Goal: Information Seeking & Learning: Learn about a topic

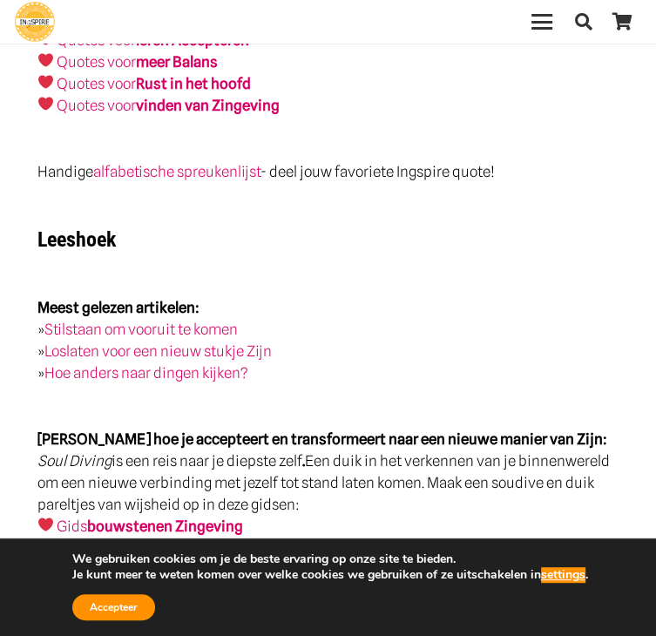
scroll to position [4877, 0]
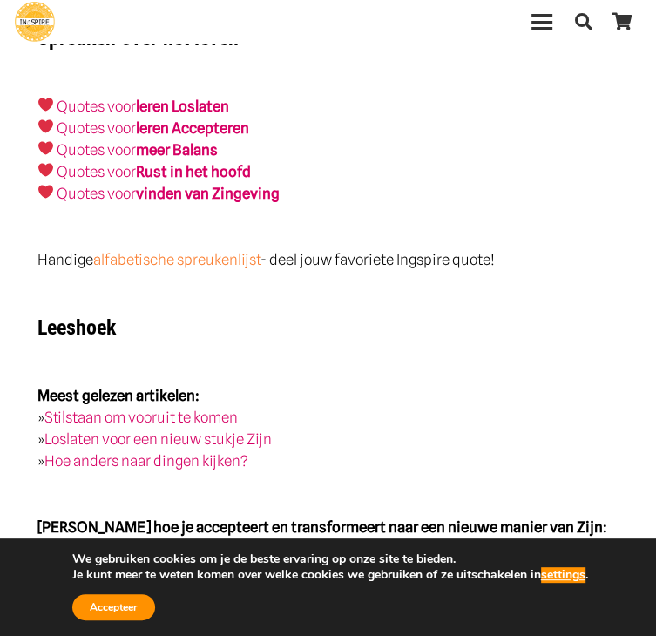
click at [204, 250] on link "alfabetische spreukenlijst" at bounding box center [176, 258] width 167 height 17
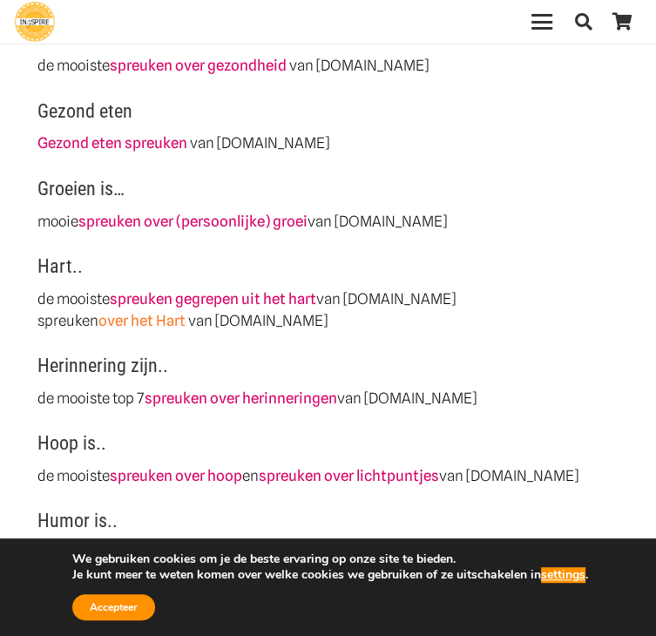
scroll to position [1916, 0]
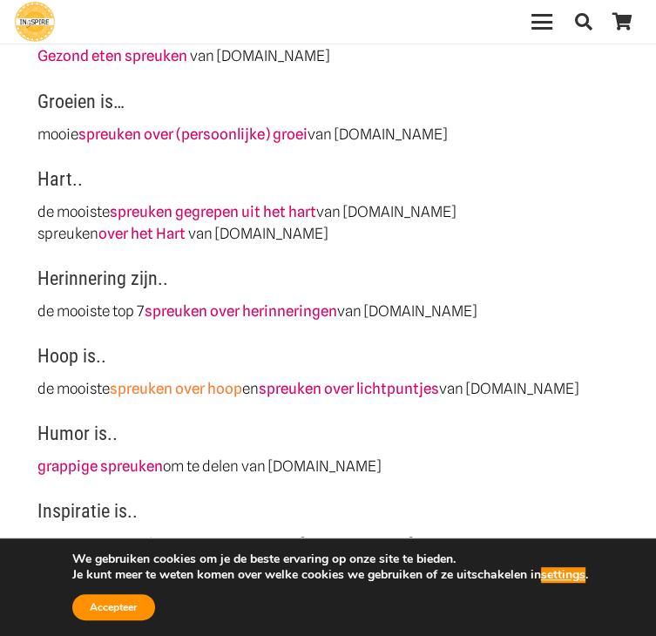
click at [206, 397] on link "spreuken over hoop" at bounding box center [176, 388] width 132 height 17
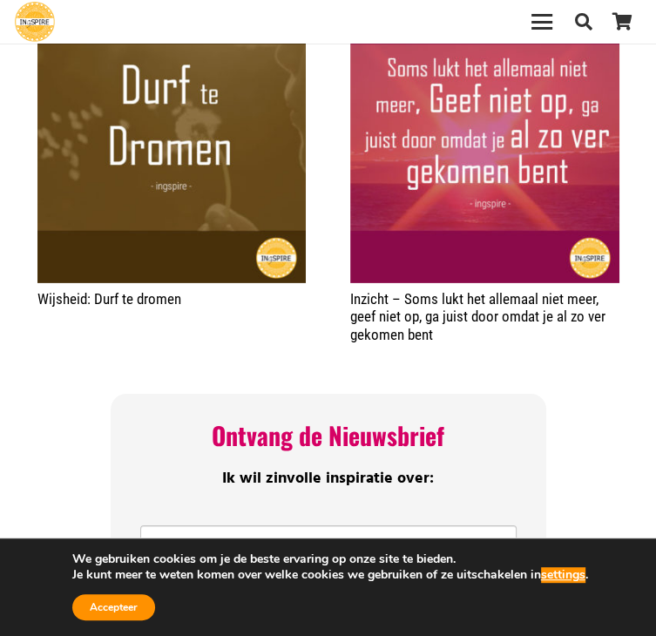
scroll to position [1916, 0]
